Goal: Task Accomplishment & Management: Use online tool/utility

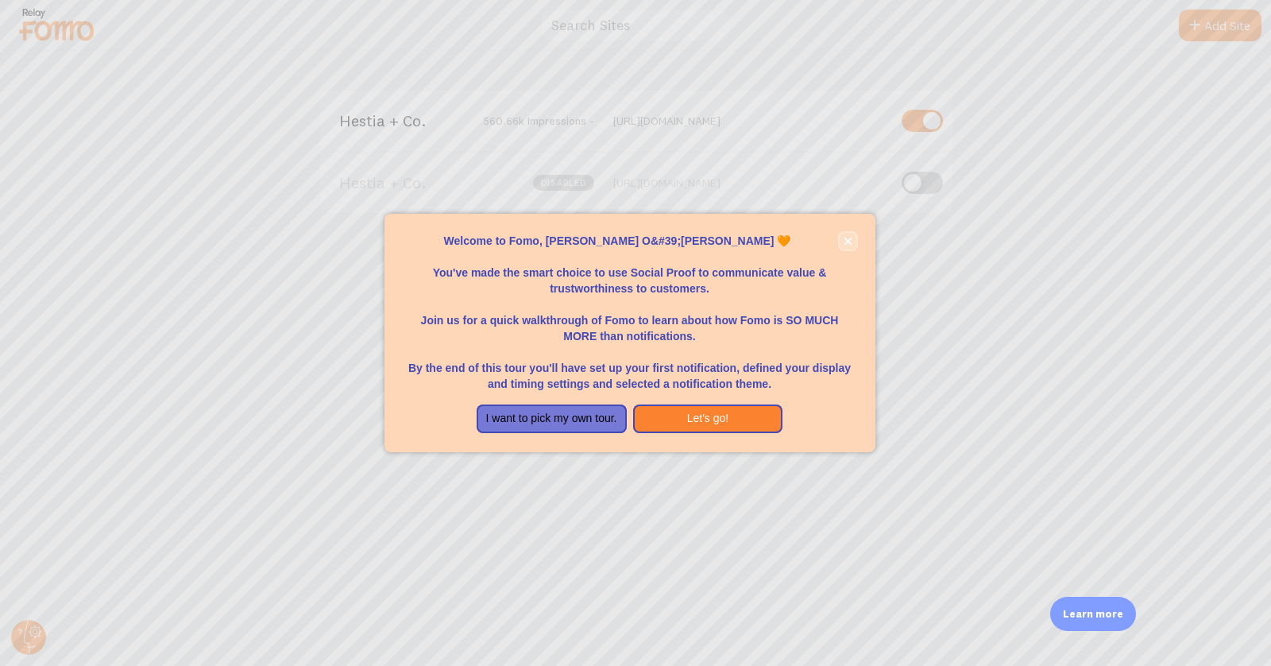
click at [848, 235] on button "close," at bounding box center [848, 241] width 17 height 17
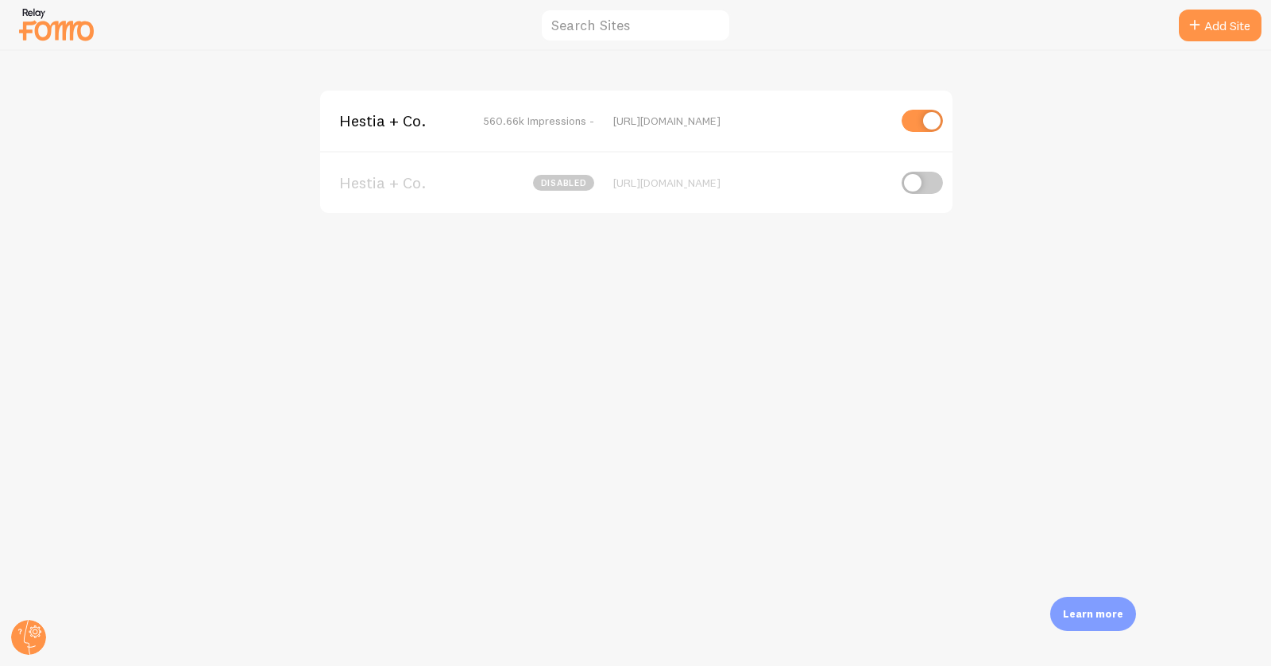
click at [378, 116] on span "Hestia + Co." at bounding box center [403, 121] width 128 height 14
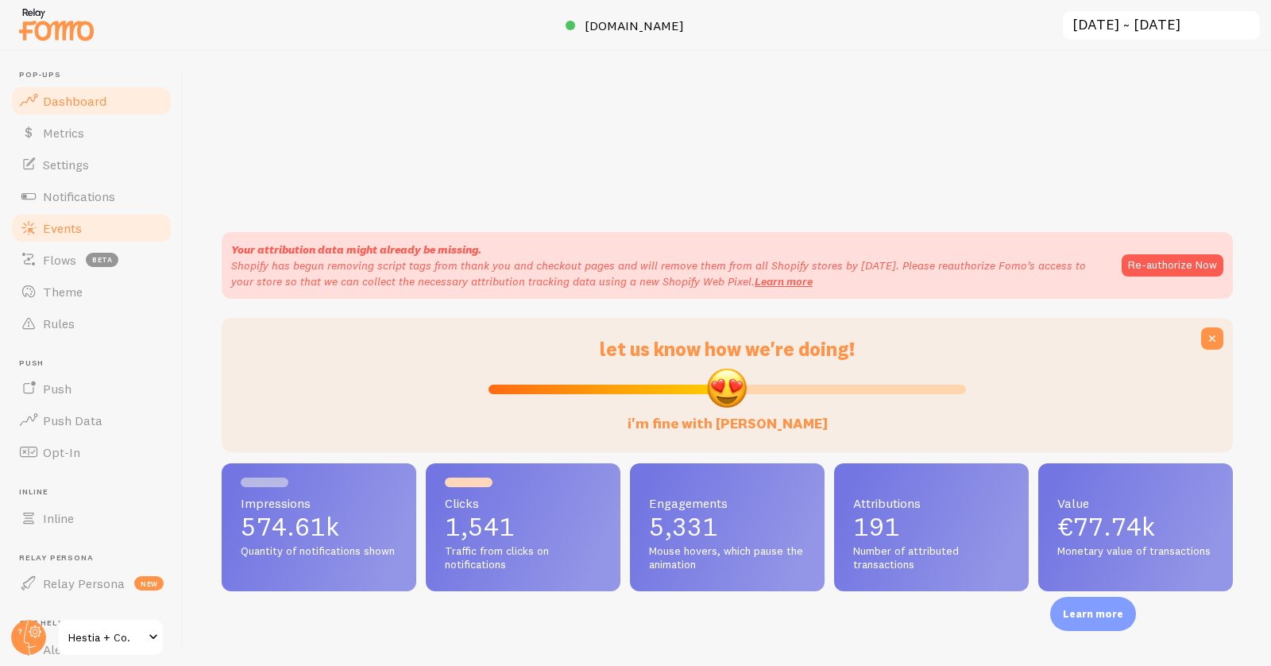
scroll to position [417, 1011]
click at [71, 218] on link "Events" at bounding box center [92, 228] width 164 height 32
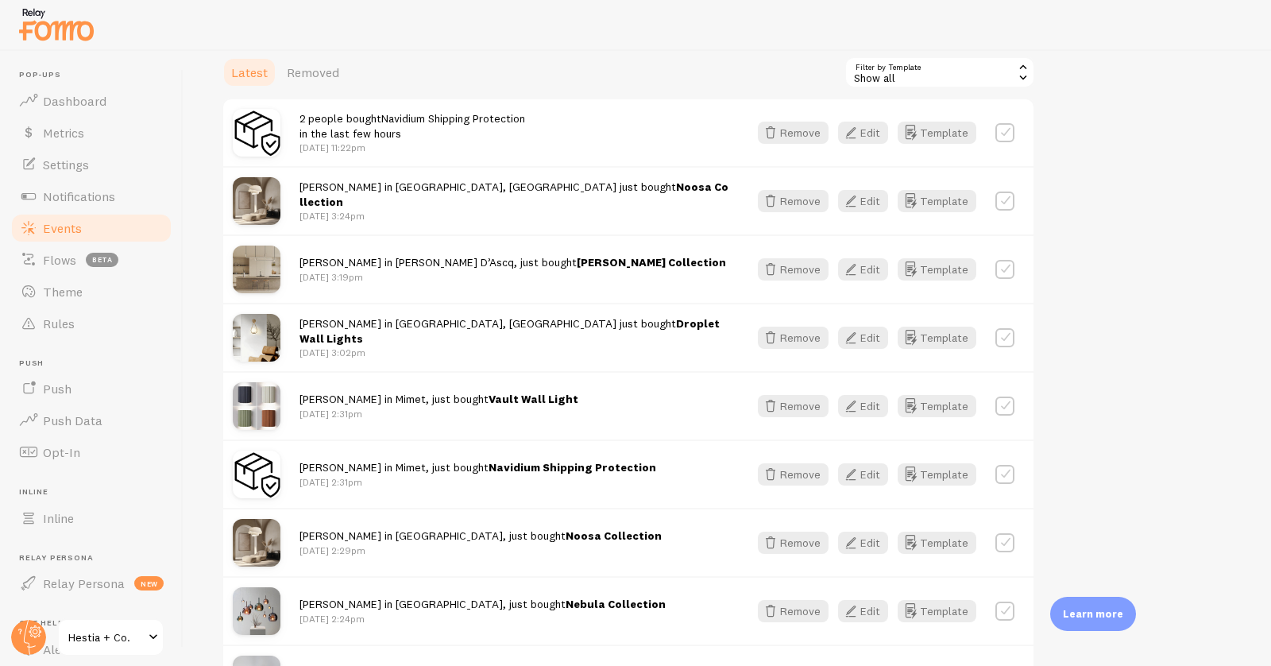
scroll to position [450, 0]
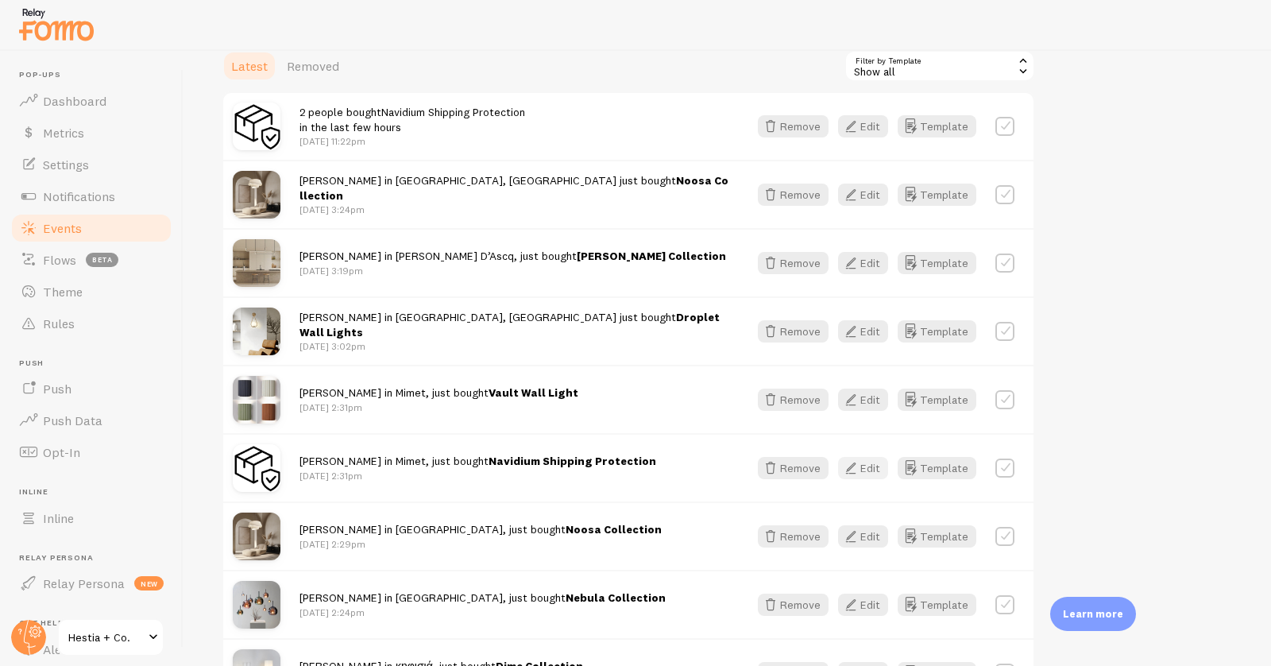
click at [856, 467] on icon "button" at bounding box center [850, 467] width 19 height 19
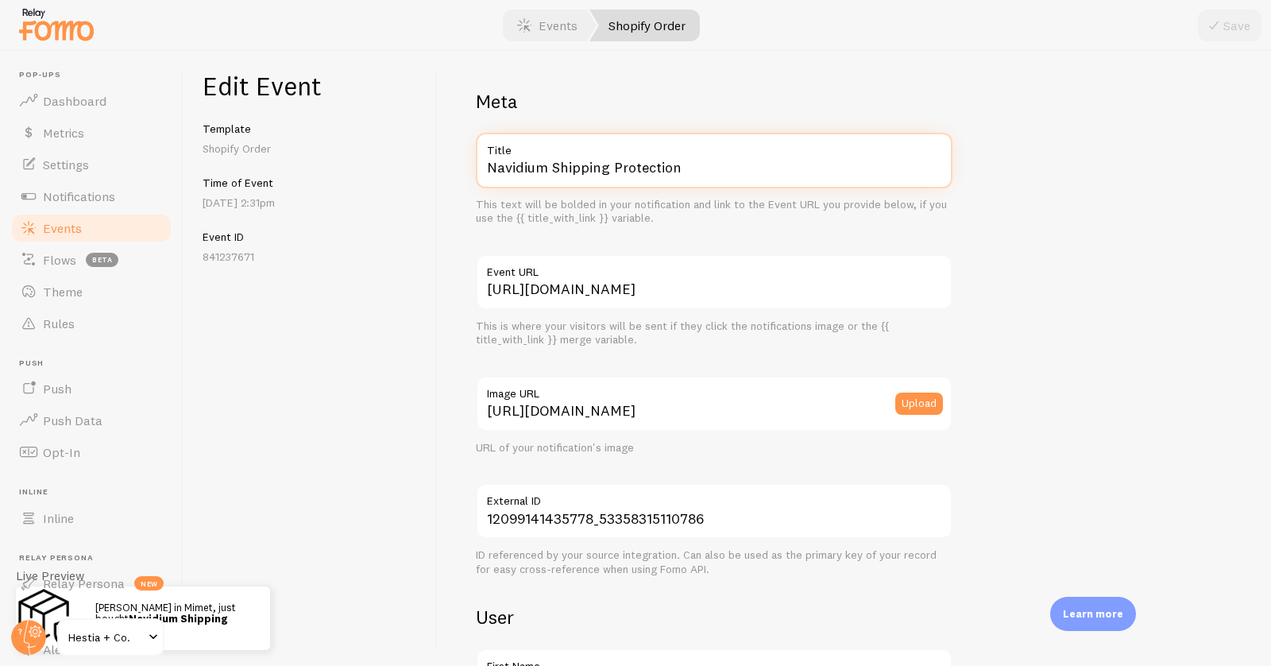
click at [612, 180] on input "Navidium Shipping Protection" at bounding box center [714, 161] width 477 height 56
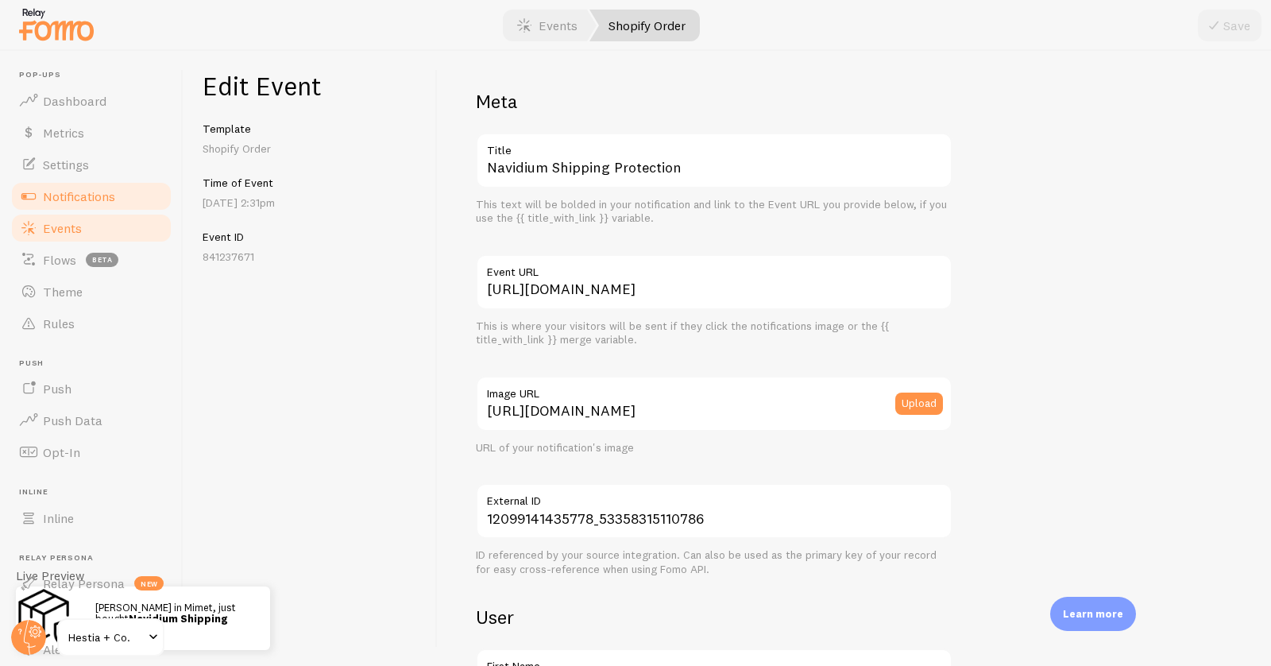
click at [93, 195] on span "Notifications" at bounding box center [79, 196] width 72 height 16
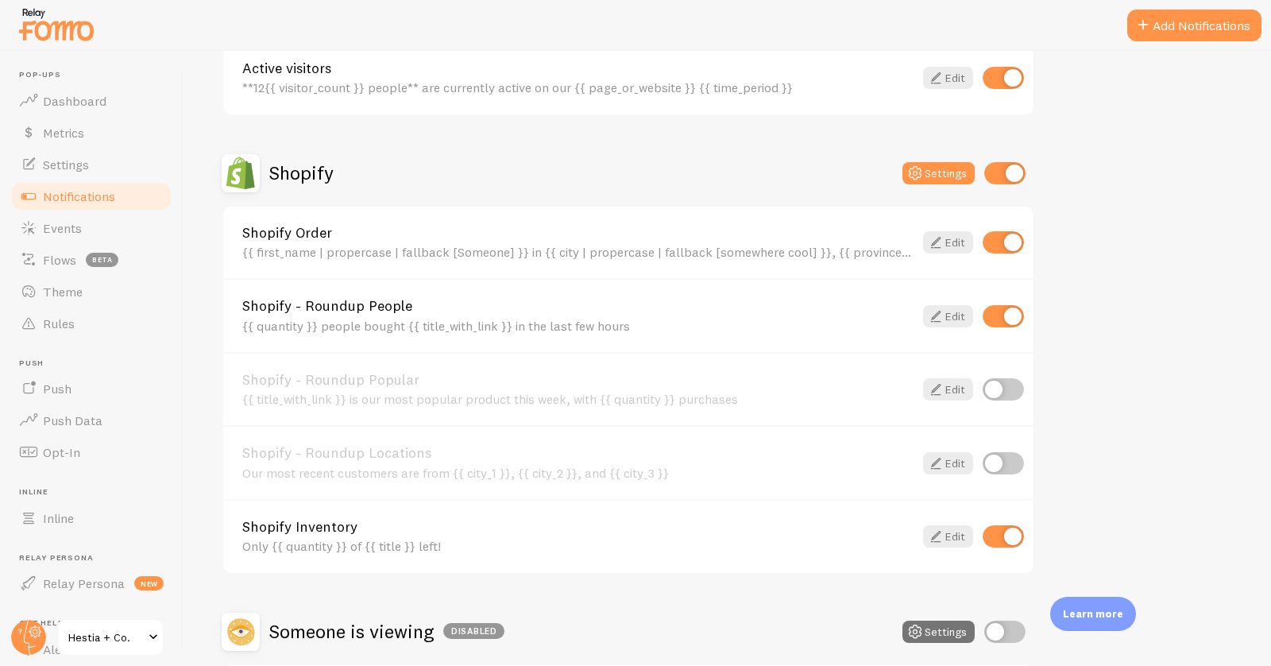
scroll to position [472, 0]
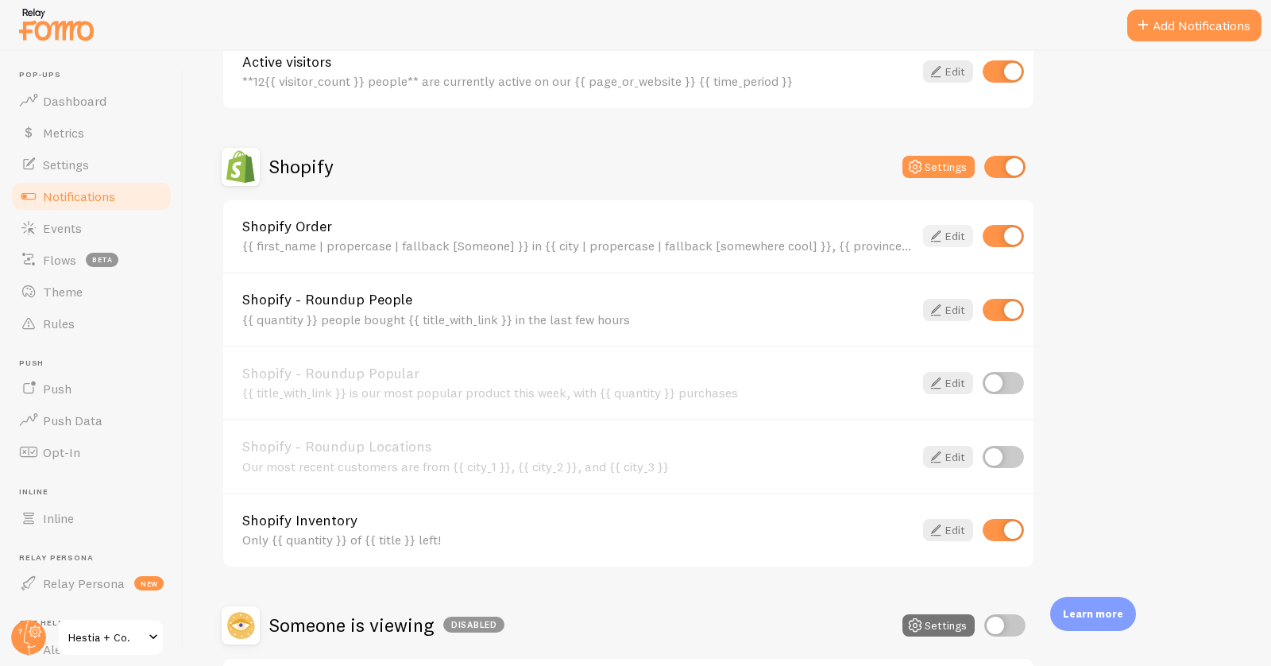
click at [949, 227] on link "Edit" at bounding box center [948, 236] width 50 height 22
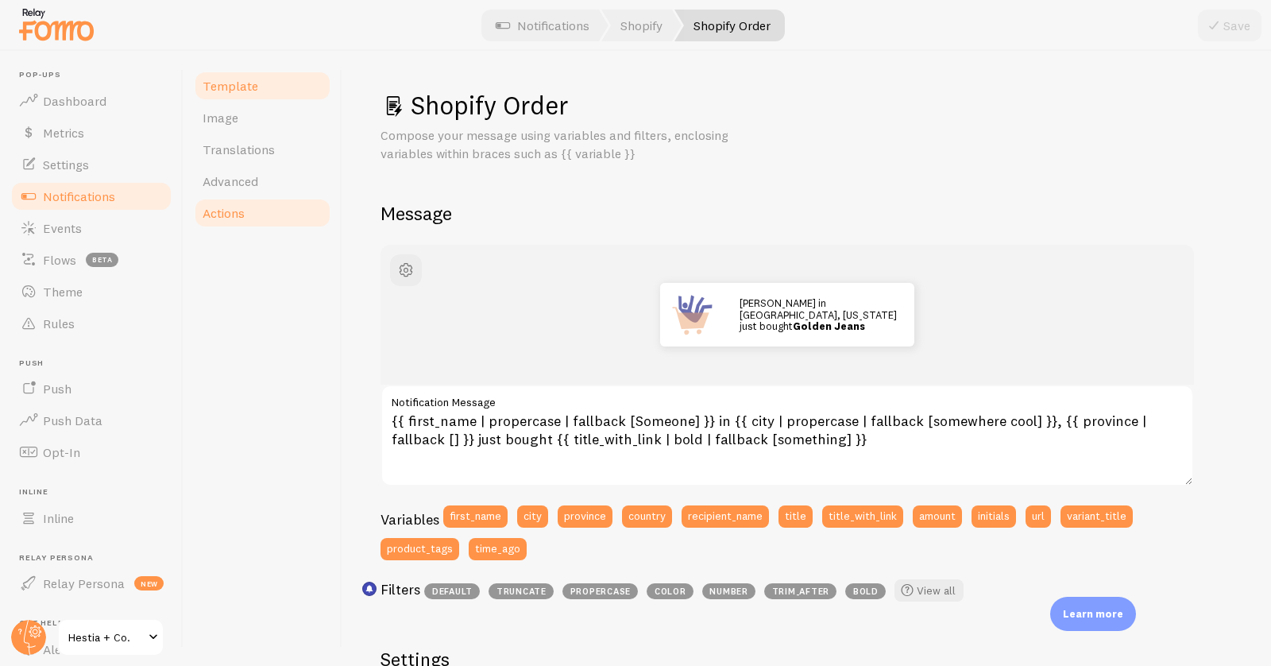
click at [231, 208] on span "Actions" at bounding box center [224, 213] width 42 height 16
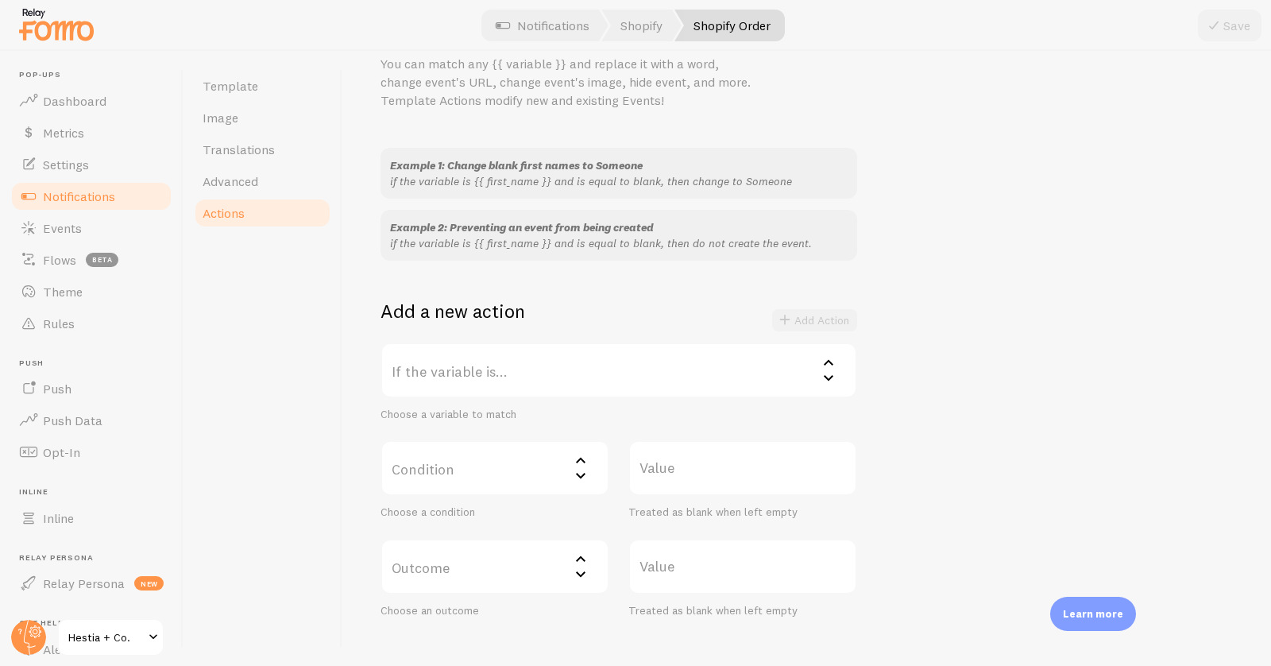
scroll to position [97, 0]
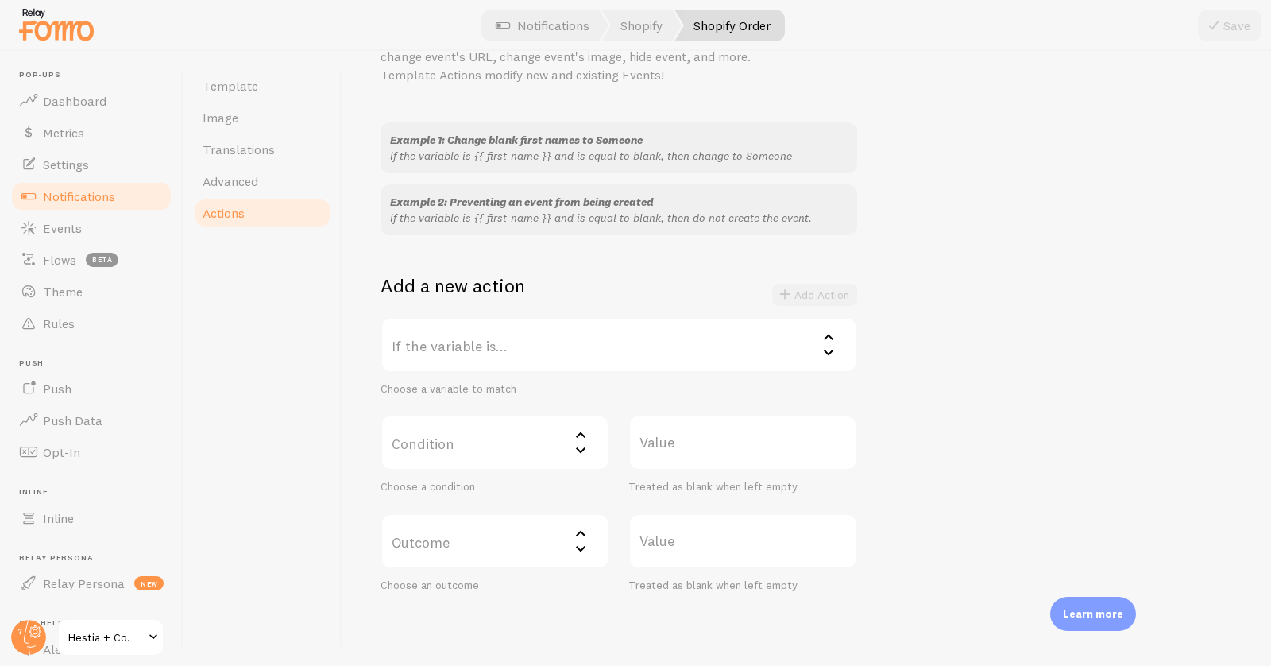
click at [540, 334] on label "If the variable is..." at bounding box center [619, 345] width 477 height 56
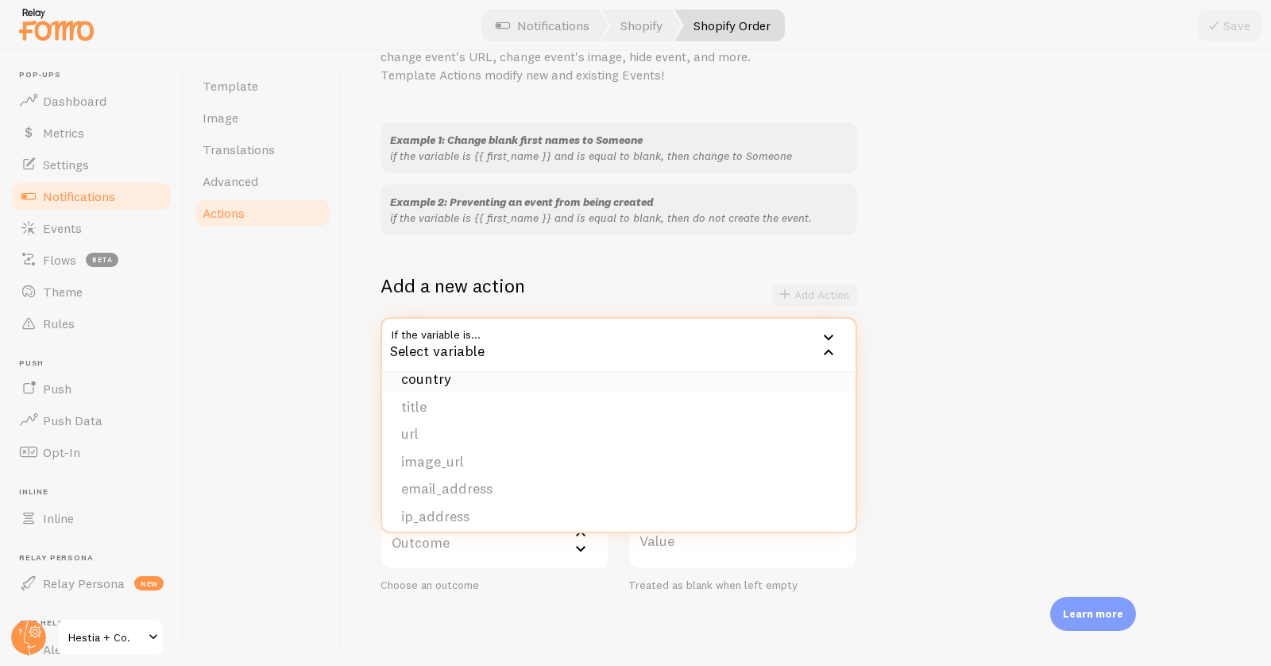
scroll to position [99, 0]
click at [504, 412] on li "title" at bounding box center [618, 406] width 473 height 28
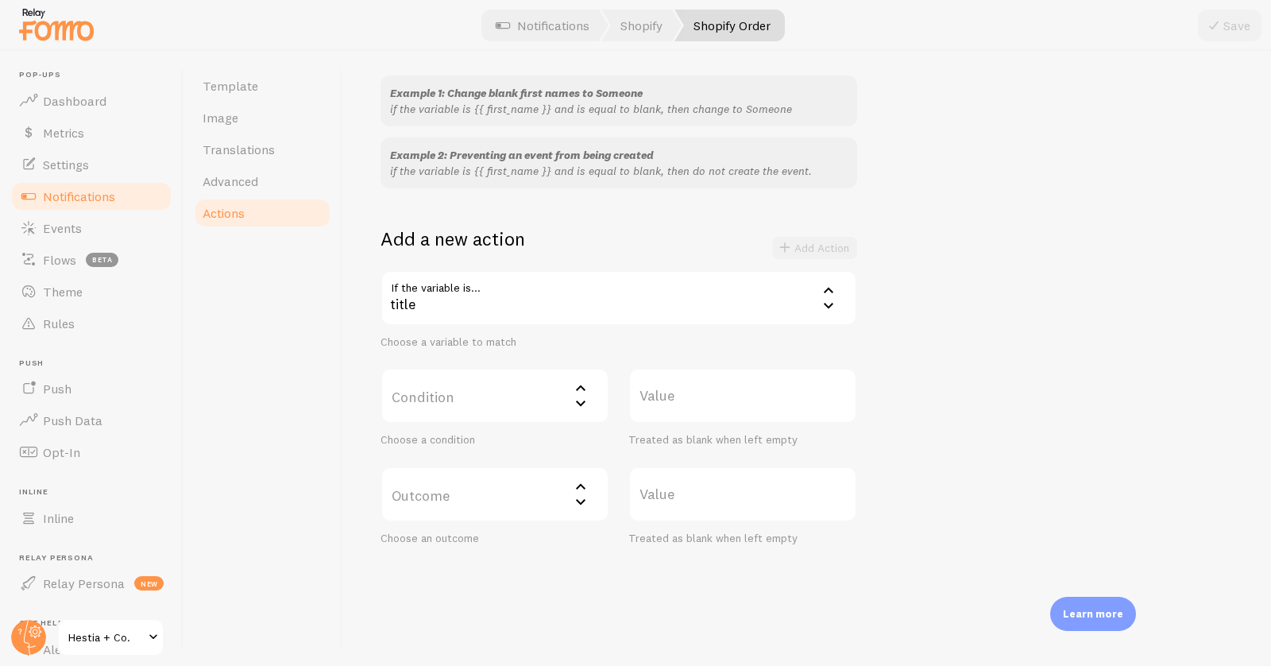
scroll to position [155, 0]
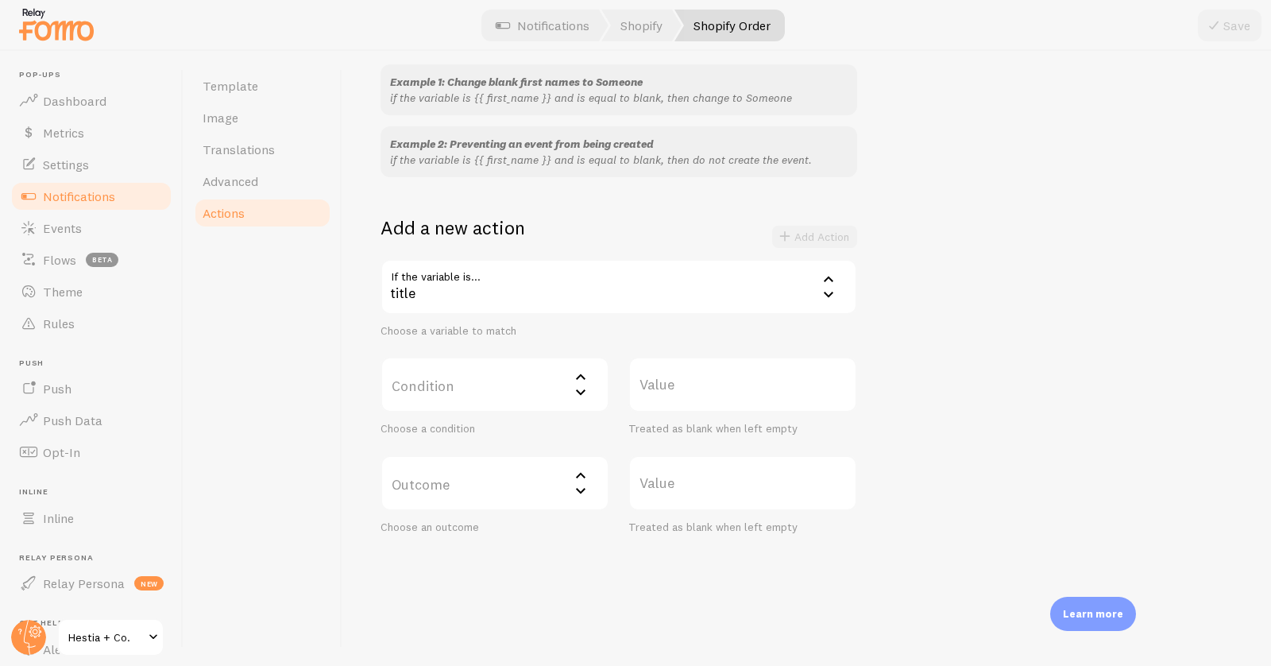
click at [473, 386] on label "Condition" at bounding box center [495, 385] width 229 height 56
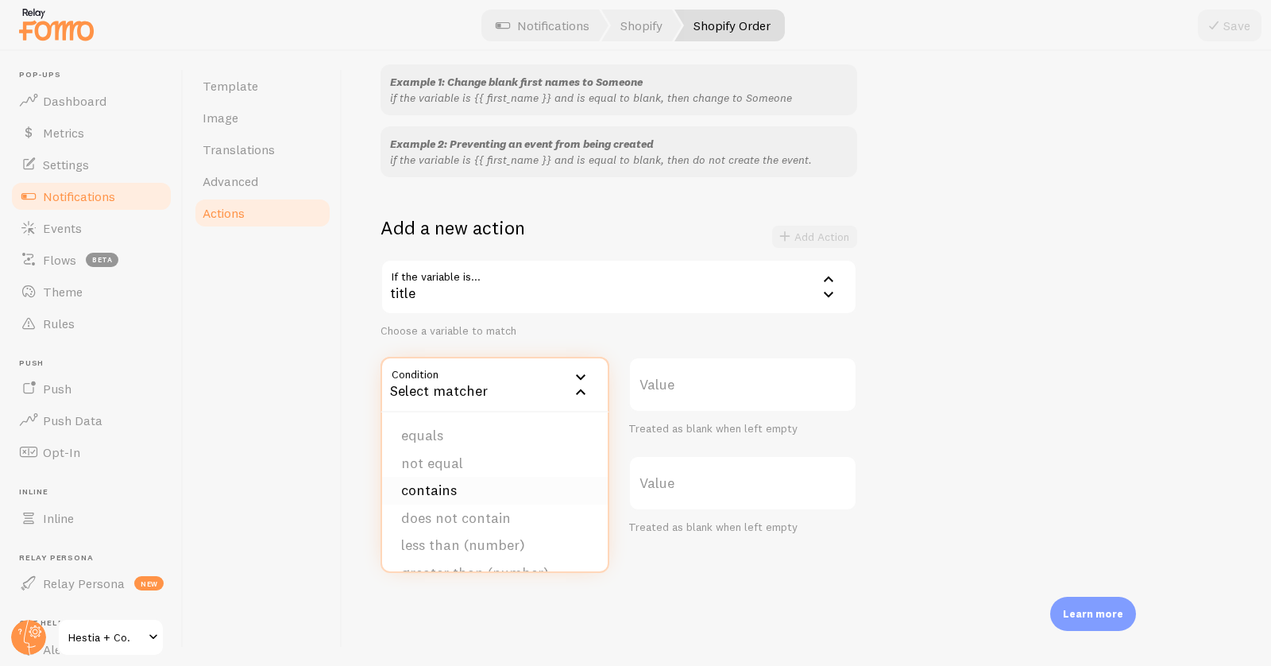
click at [473, 490] on li "contains" at bounding box center [495, 491] width 226 height 28
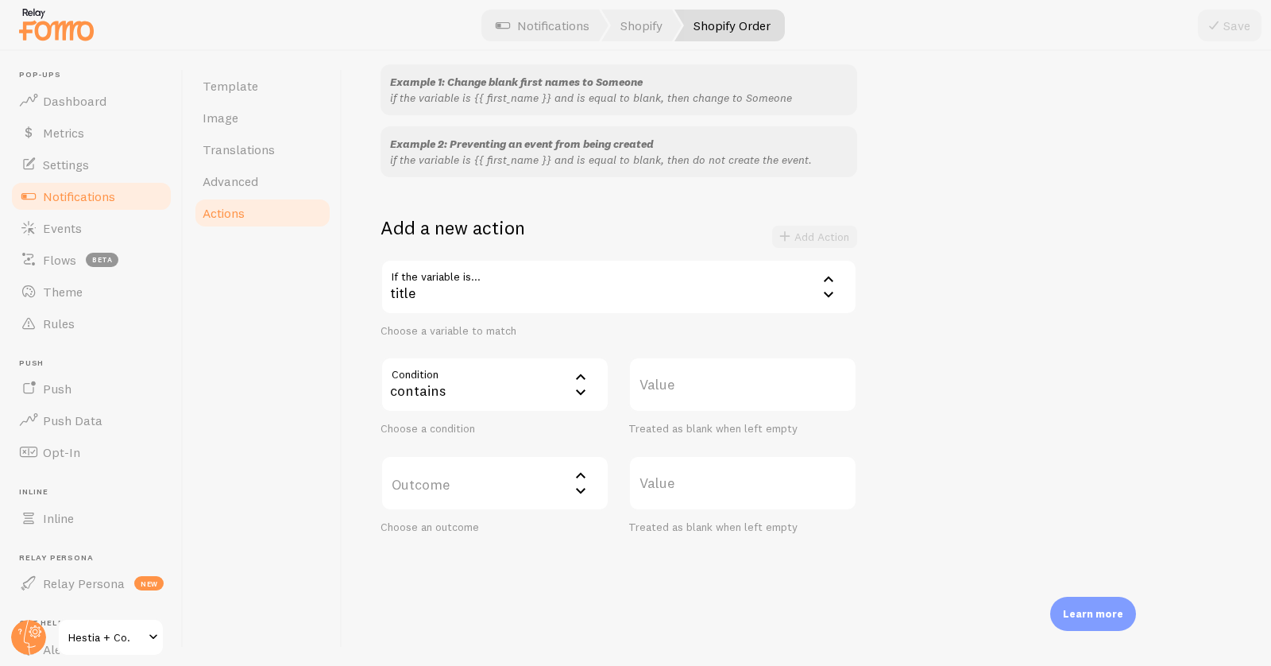
click at [667, 385] on label "Value" at bounding box center [742, 385] width 229 height 56
click at [667, 385] on input "Value" at bounding box center [742, 385] width 229 height 56
paste input "Navidium Shipping Protection"
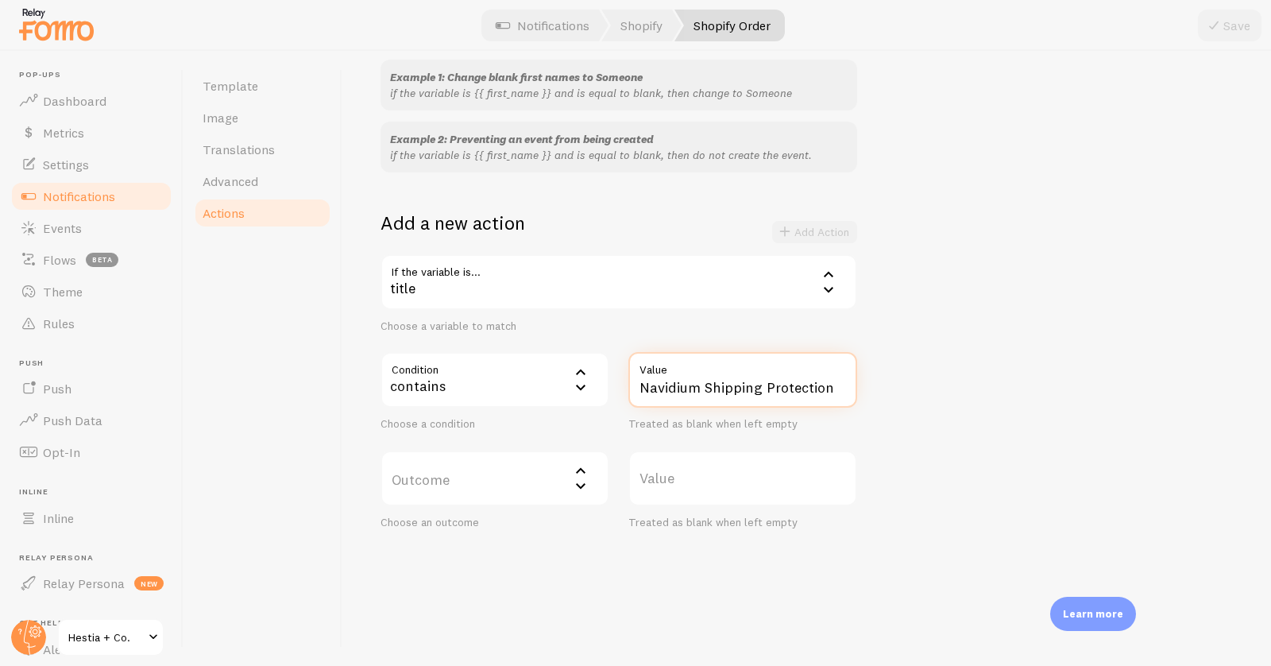
type input "Navidium Shipping Protection"
click at [506, 483] on label "Outcome" at bounding box center [495, 478] width 229 height 56
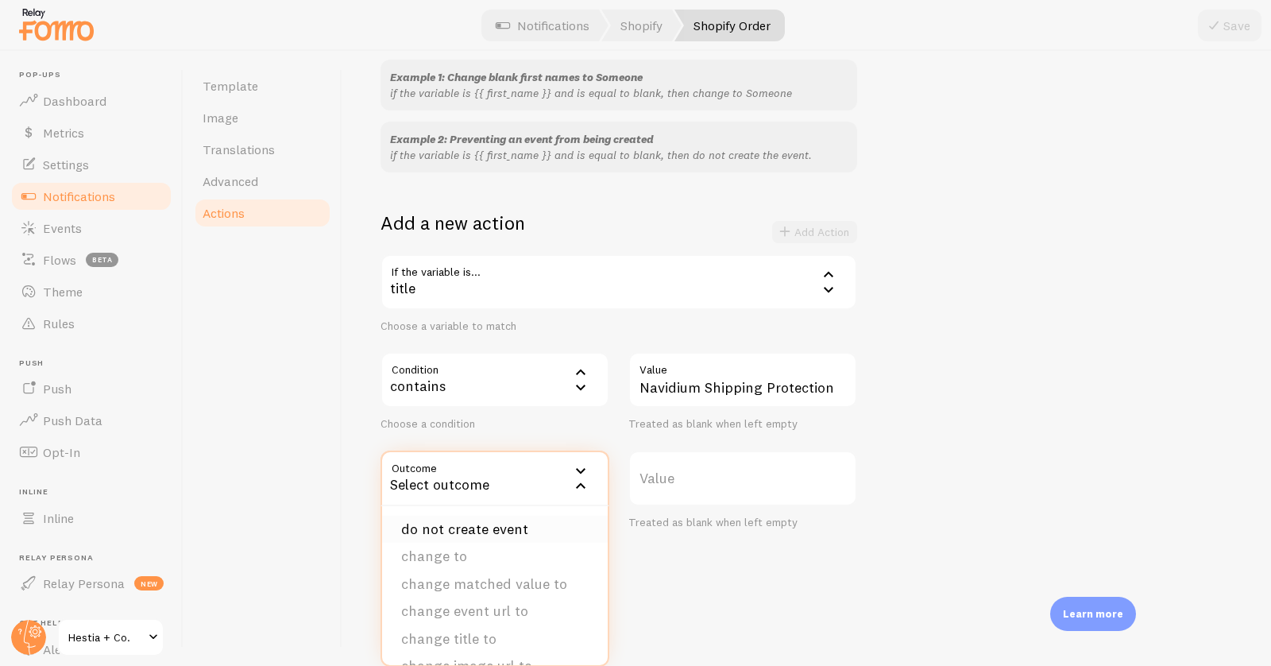
click at [499, 528] on li "do not create event" at bounding box center [495, 530] width 226 height 28
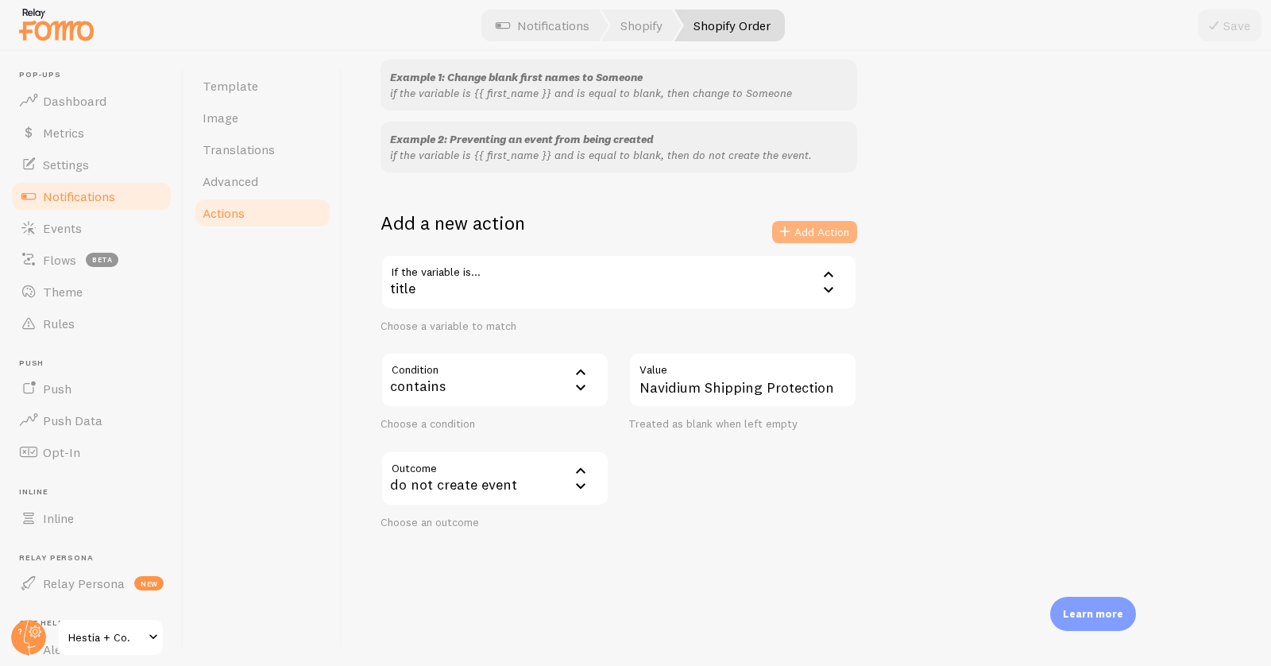
click at [801, 226] on button "Add Action" at bounding box center [814, 232] width 85 height 22
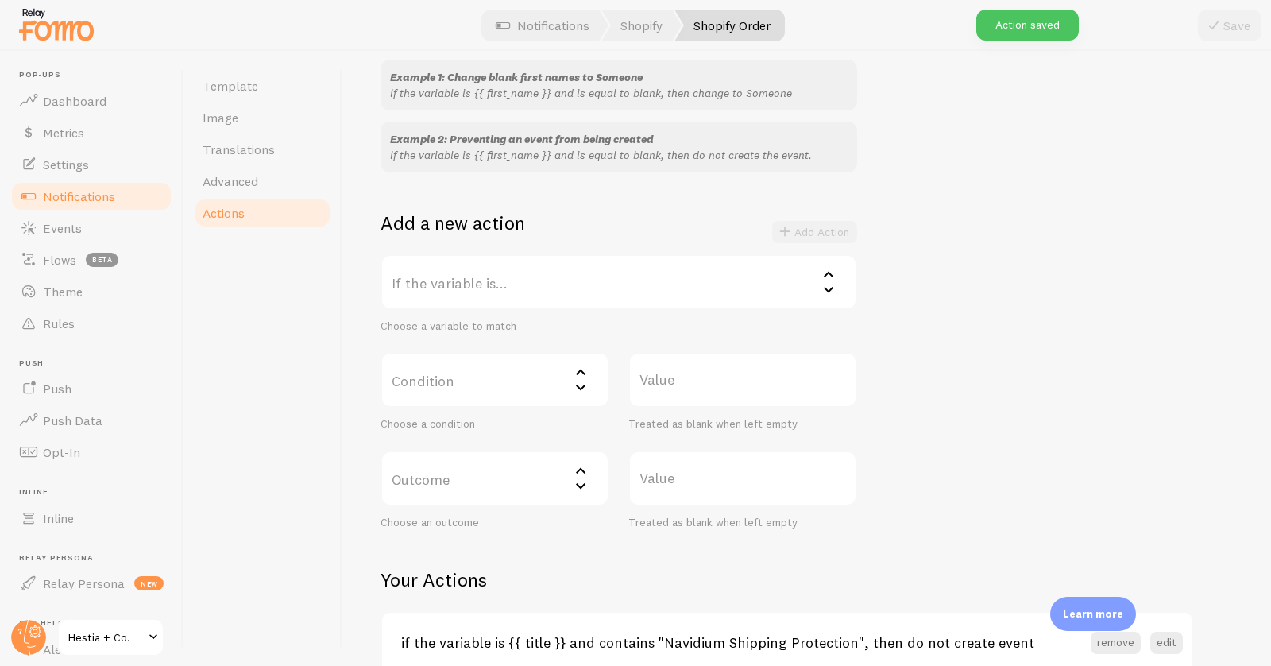
scroll to position [244, 0]
